Goal: Communication & Community: Answer question/provide support

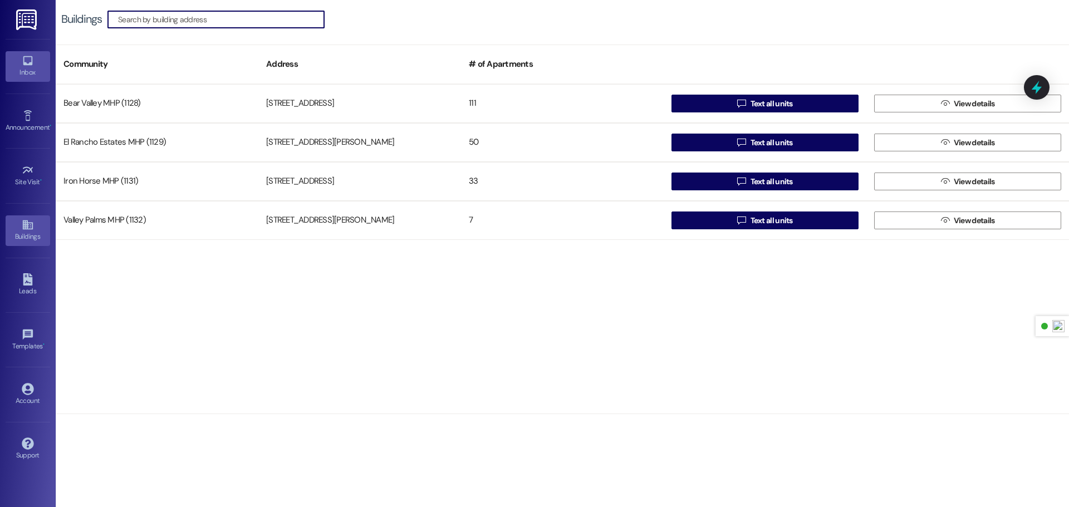
click at [32, 67] on div "Inbox" at bounding box center [28, 72] width 56 height 11
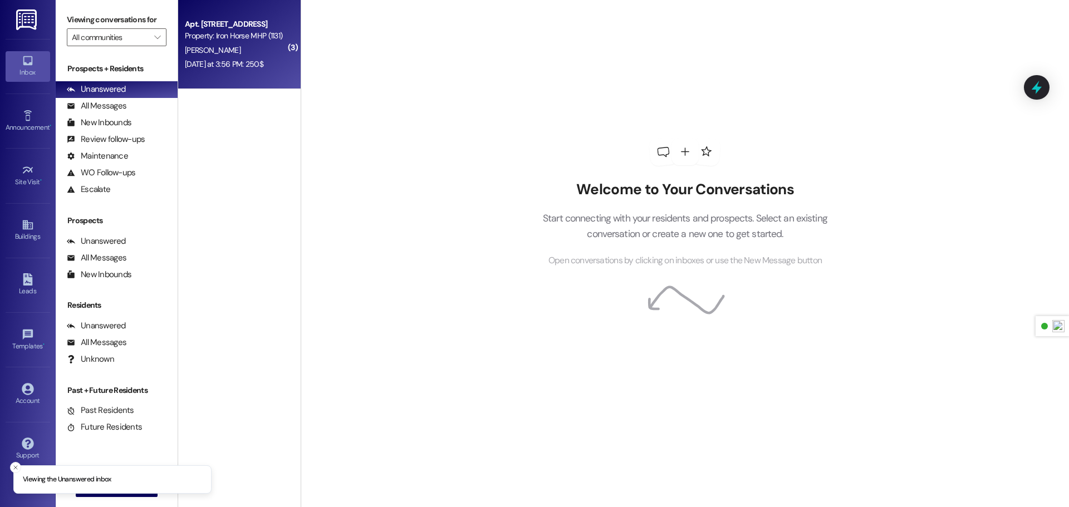
click at [232, 57] on div "[DATE] at 3:56 PM: 250$ [DATE] at 3:56 PM: 250$" at bounding box center [236, 64] width 105 height 14
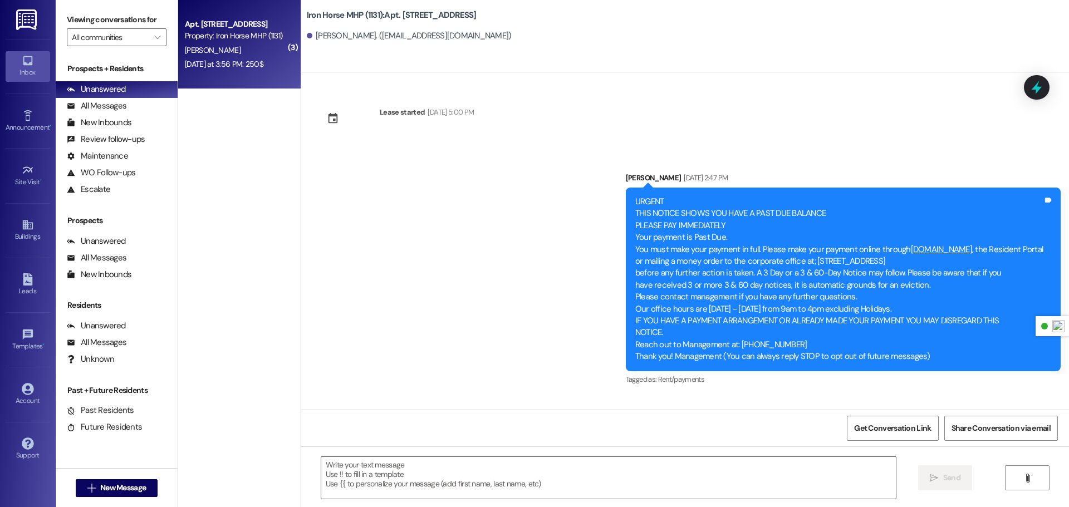
scroll to position [22095, 0]
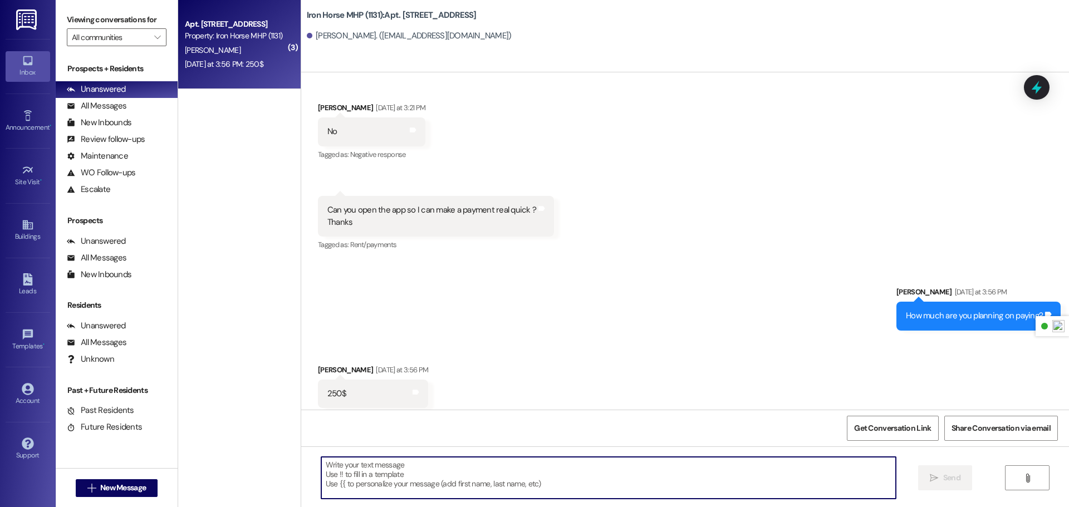
click at [386, 469] on textarea at bounding box center [608, 478] width 575 height 42
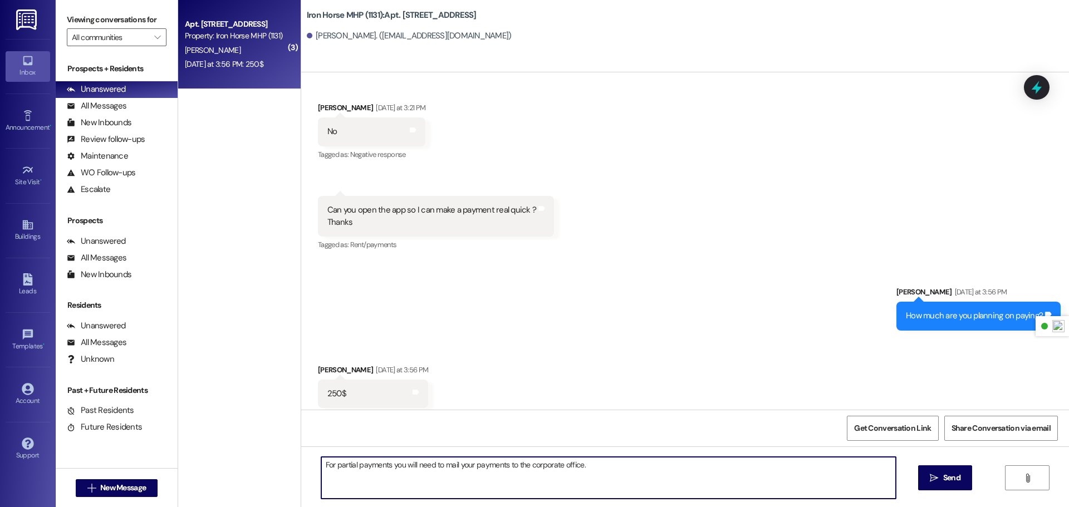
type textarea "For partial payments you will need to mail your payments to the corporate offic…"
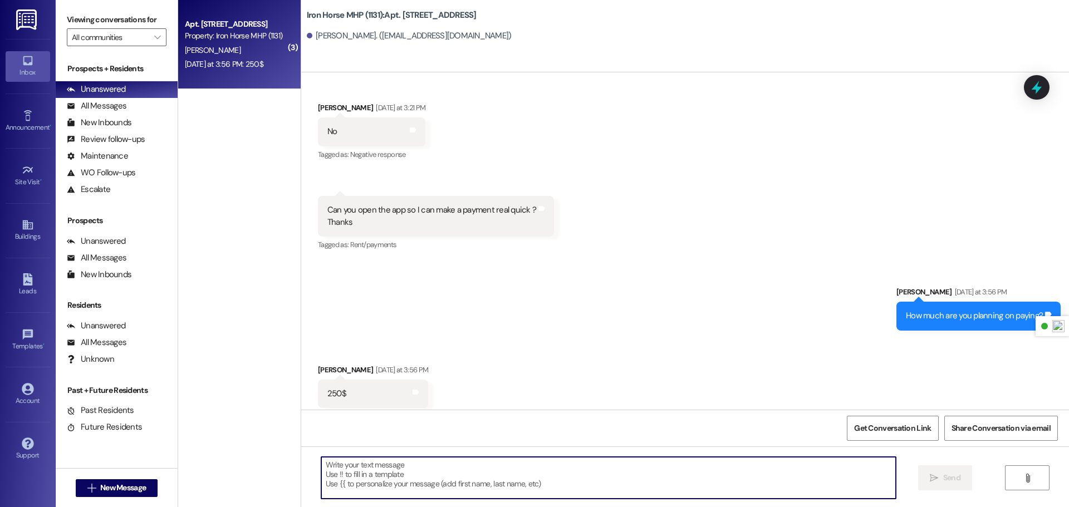
scroll to position [22095, 0]
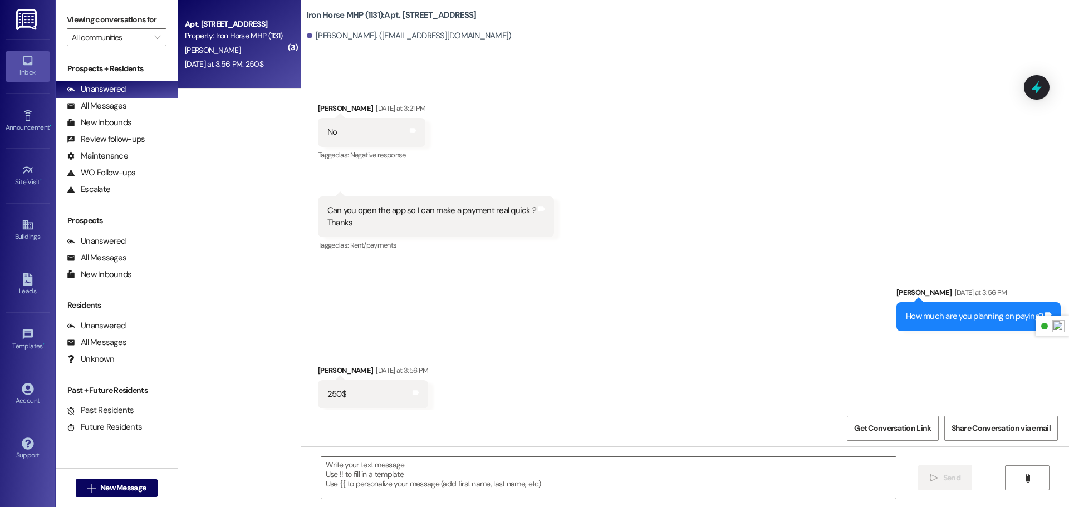
click at [24, 9] on img at bounding box center [27, 19] width 23 height 21
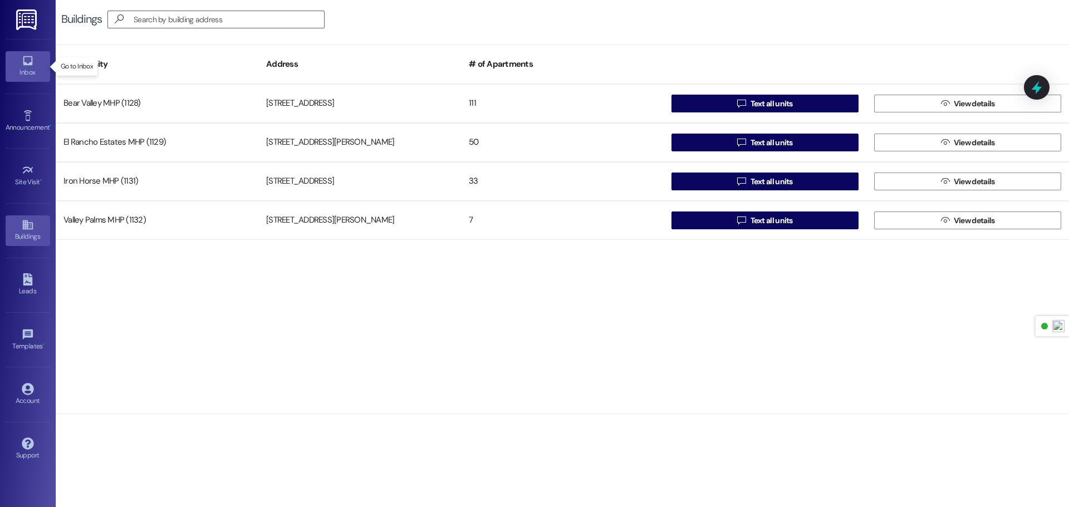
click at [30, 72] on div "Inbox" at bounding box center [28, 72] width 56 height 11
